Goal: Complete application form

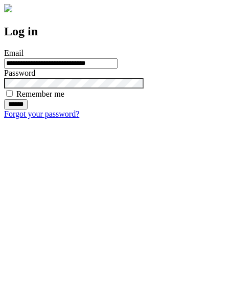
type input "**********"
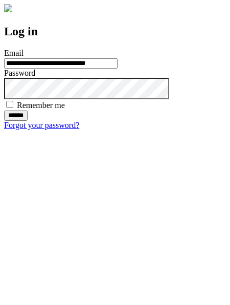
click at [28, 121] on input "******" at bounding box center [16, 115] width 24 height 10
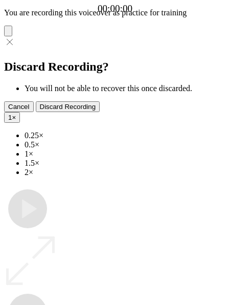
type input "**********"
